Goal: Book appointment/travel/reservation

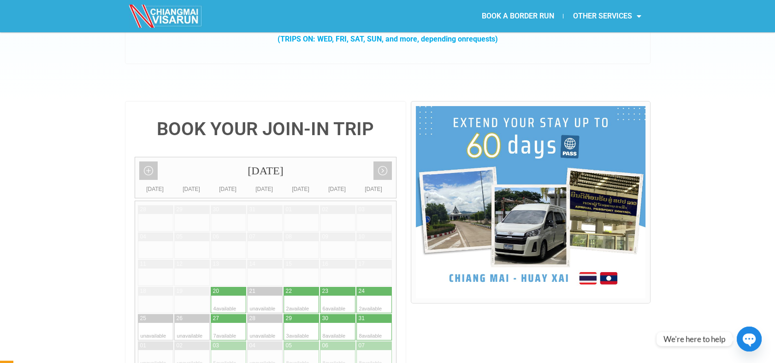
scroll to position [205, 0]
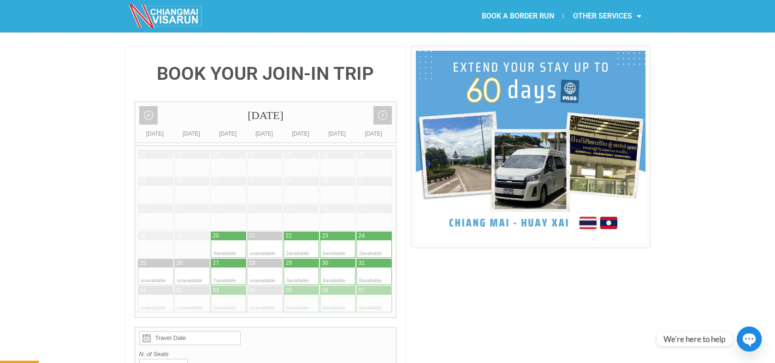
click at [371, 231] on div at bounding box center [365, 235] width 18 height 9
type input "24 August 2025"
radio input "true"
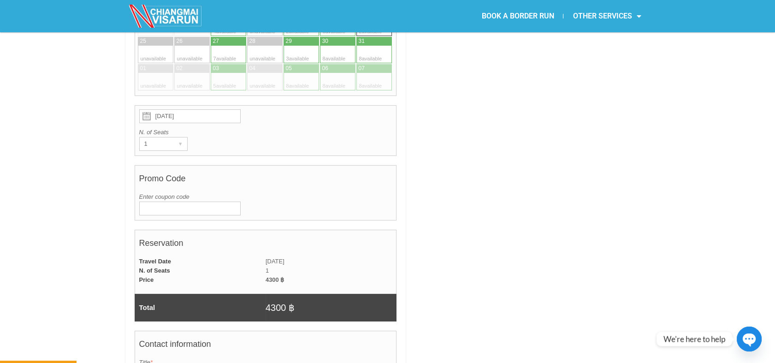
scroll to position [533, 0]
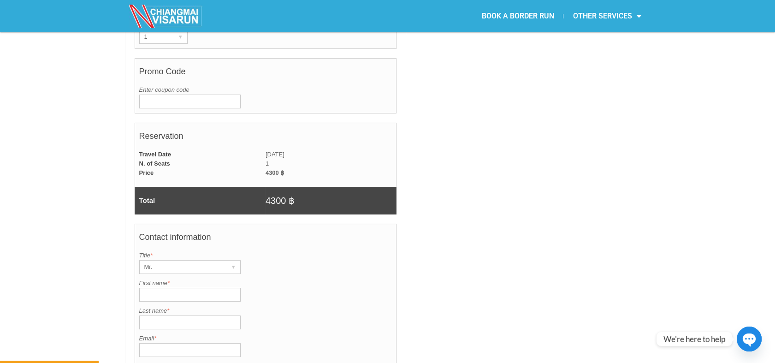
click at [174, 288] on input "First name *" at bounding box center [189, 295] width 101 height 14
paste input "Maxwell"
drag, startPoint x: 156, startPoint y: 271, endPoint x: 160, endPoint y: 266, distance: 5.9
click at [156, 288] on input "Maxwell" at bounding box center [189, 295] width 101 height 14
type input "Maxwell"
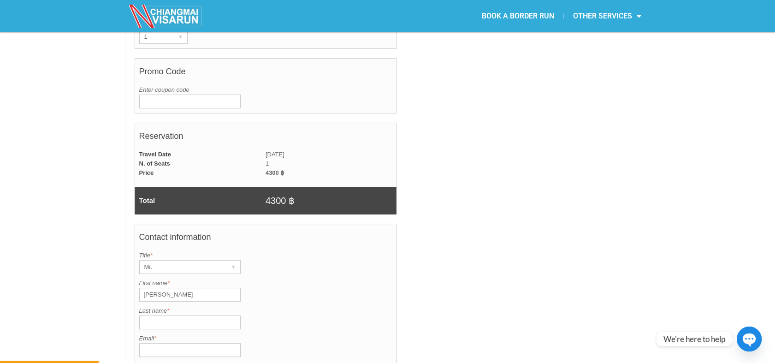
type input "Honey"
type input "max.raw.honey@gmail.com"
type input "0954968982"
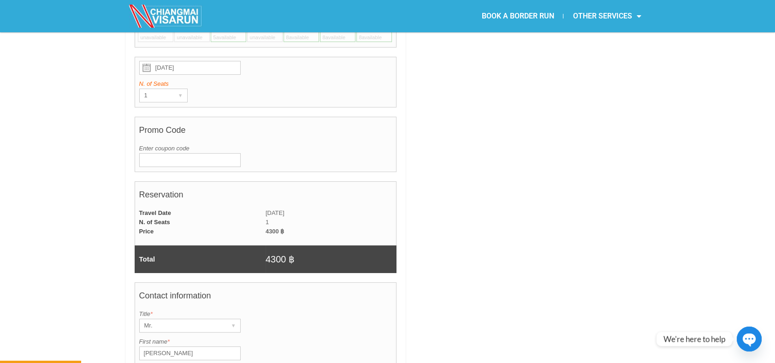
scroll to position [431, 0]
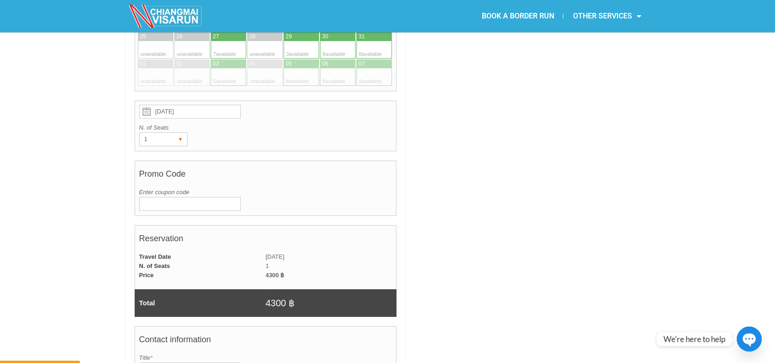
click at [173, 132] on div "1 ▾" at bounding box center [163, 139] width 48 height 14
click at [171, 165] on li "2" at bounding box center [162, 172] width 44 height 14
radio input "true"
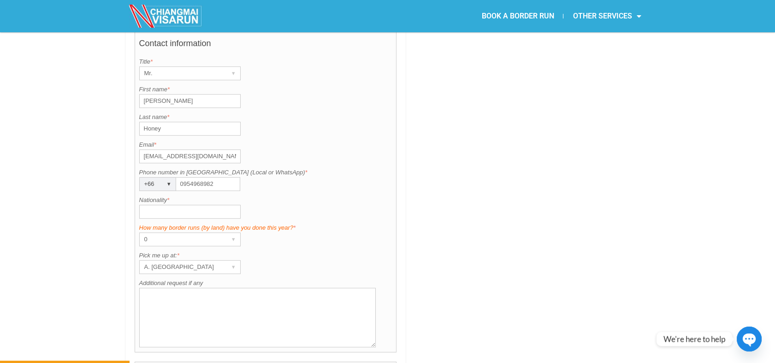
scroll to position [738, 0]
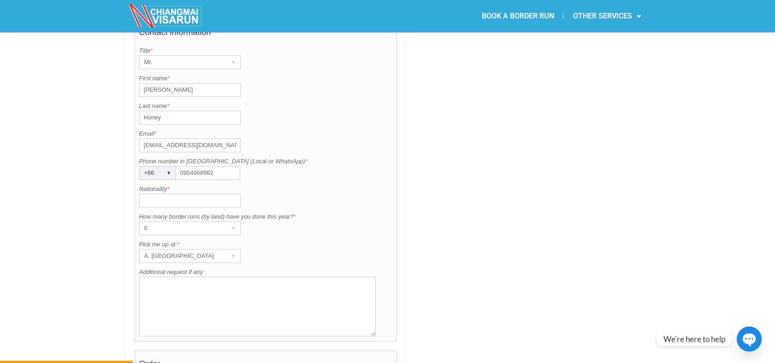
click at [200, 194] on input "Nationality *" at bounding box center [189, 201] width 101 height 14
type input "American"
click at [167, 222] on div "0" at bounding box center [181, 228] width 83 height 13
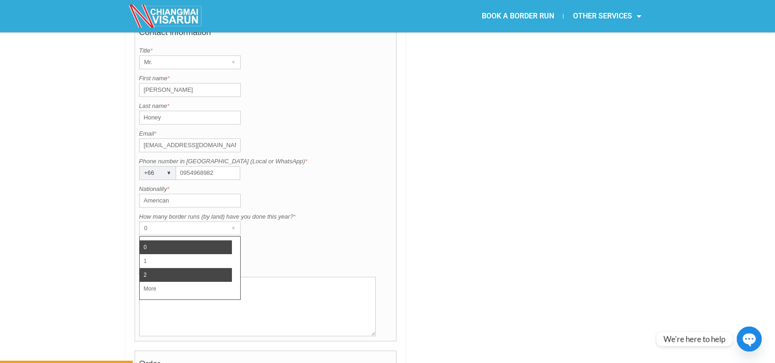
click at [166, 268] on li "2" at bounding box center [186, 275] width 92 height 14
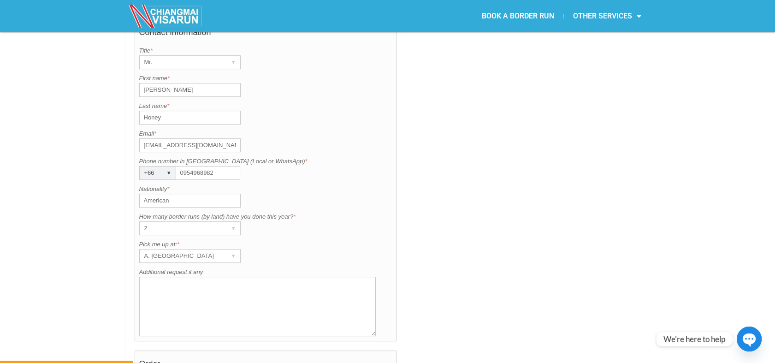
click at [175, 277] on textarea "Additional request if any" at bounding box center [257, 306] width 237 height 59
click at [251, 277] on textarea "Pick up at" at bounding box center [257, 306] width 237 height 59
paste textarea "Mae Hia Meditation"
click at [146, 277] on textarea "Pick up at Mae Hia Meditation" at bounding box center [257, 306] width 237 height 59
click at [149, 277] on textarea "Pick up at Mae Hia Meditation" at bounding box center [257, 306] width 237 height 59
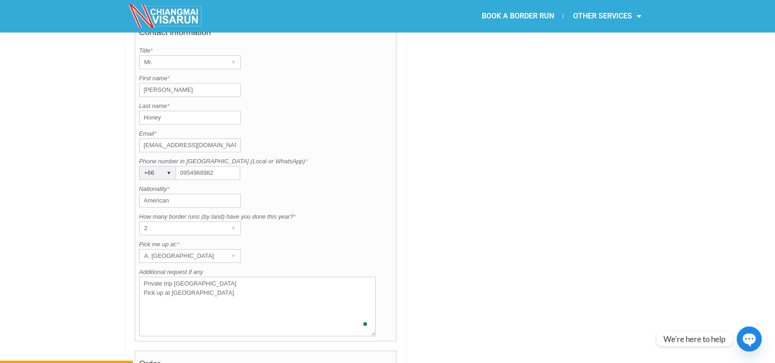
click at [202, 308] on textarea "Private trip Chiang Saen Pick up at Mae Hia Meditation" at bounding box center [257, 306] width 237 height 59
click at [233, 277] on textarea "Private trip Chiang Saen Pick up at Mae Hia Meditation" at bounding box center [257, 306] width 237 height 59
click at [183, 277] on textarea "Private trip to Chiang Saen Pick up at Mae Hia Meditation" at bounding box center [257, 306] width 237 height 59
click at [148, 277] on textarea "Private trip to Chiang Saen Pick up at Mae Hia Meditation 2 nd -" at bounding box center [257, 306] width 237 height 59
click at [201, 280] on textarea "Private trip to Chiang Saen Pick up at Mae Hia Meditation 2nd -" at bounding box center [257, 306] width 237 height 59
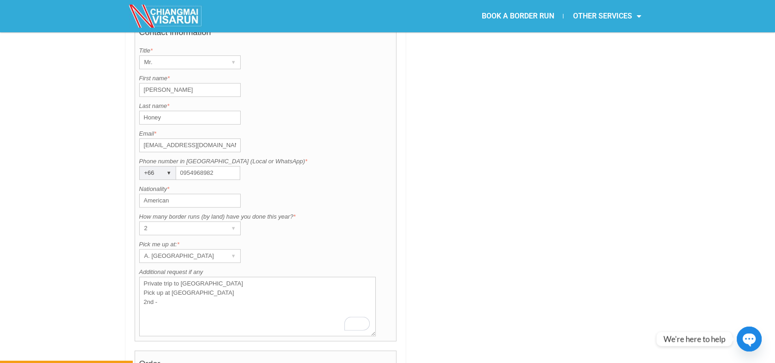
paste textarea "David Björkström"
click at [153, 277] on textarea "Private trip to Chiang Saen Pick up at Mae Hia Meditation 2nd - David Björkström" at bounding box center [257, 306] width 237 height 59
click at [190, 284] on textarea "Private trip to Chiang Saen Pick up at Mae Hia Meditation 2nd person - David Bj…" at bounding box center [257, 306] width 237 height 59
click at [180, 278] on textarea "Private trip to Chiang Saen Pick up at Mae Hia Meditation 2nd person - David Bj…" at bounding box center [257, 306] width 237 height 59
type textarea "Private trip to Chiang Saen Pick up at Mae Hia Meditation 2nd person - Mr. Davi…"
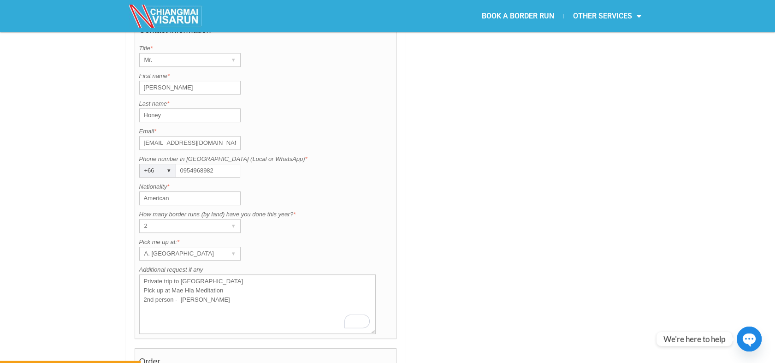
scroll to position [789, 0]
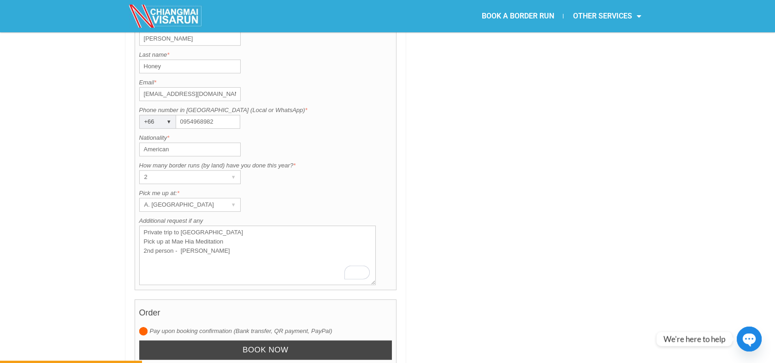
drag, startPoint x: 273, startPoint y: 325, endPoint x: 705, endPoint y: 26, distance: 525.0
click at [273, 340] on input "Book now" at bounding box center [265, 350] width 253 height 20
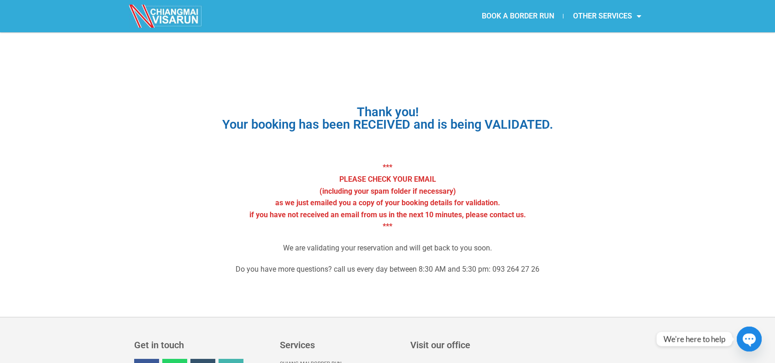
click at [503, 14] on link "BOOK A BORDER RUN" at bounding box center [517, 16] width 91 height 21
